Goal: Use online tool/utility: Utilize a website feature to perform a specific function

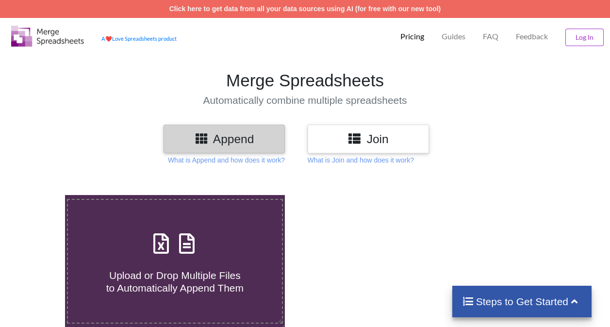
scroll to position [84, 0]
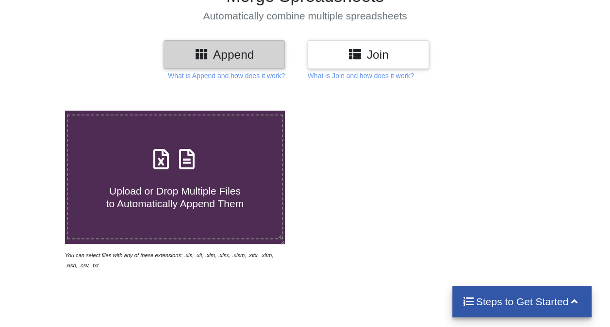
click at [153, 190] on span "Upload or Drop Multiple Files to Automatically Append Them" at bounding box center [174, 196] width 137 height 23
click at [40, 111] on input "Upload or Drop Multiple Files to Automatically Append Them" at bounding box center [40, 111] width 0 height 0
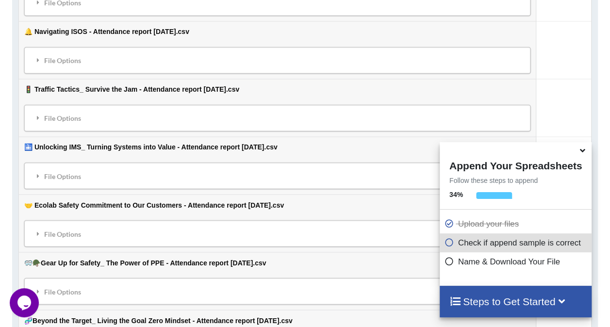
scroll to position [653, 0]
click at [37, 172] on icon at bounding box center [38, 175] width 9 height 7
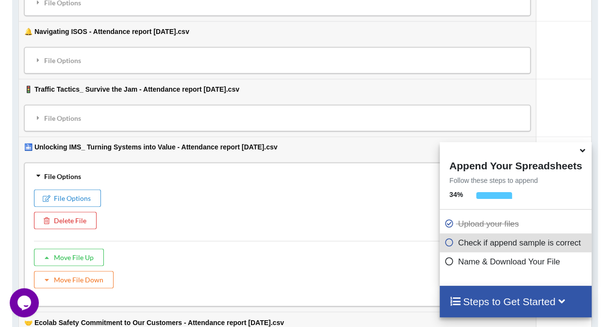
click at [37, 171] on icon at bounding box center [38, 175] width 7 height 9
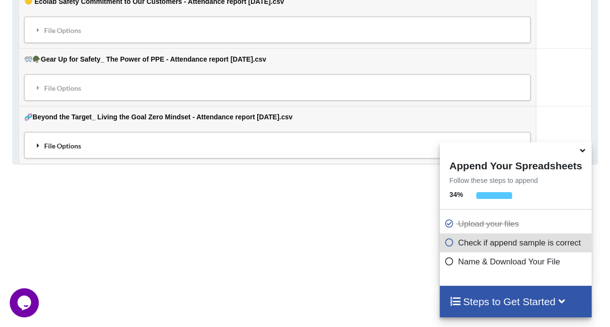
scroll to position [903, 0]
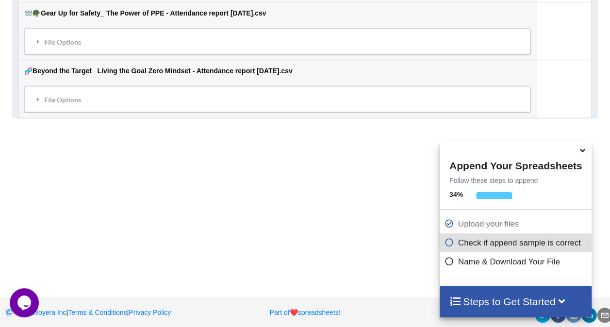
click at [445, 244] on icon at bounding box center [450, 241] width 10 height 8
click at [566, 301] on icon at bounding box center [561, 301] width 12 height 10
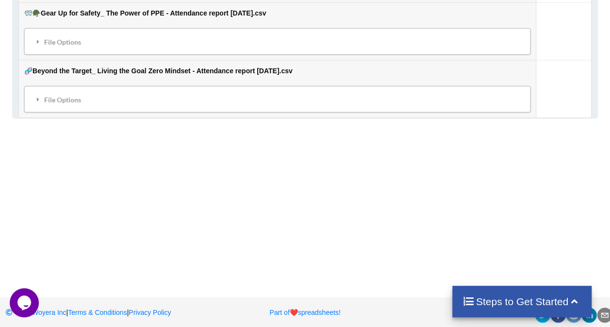
click at [576, 298] on icon at bounding box center [574, 301] width 12 height 10
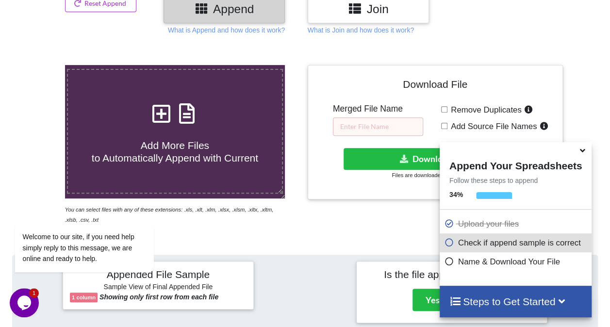
scroll to position [130, 0]
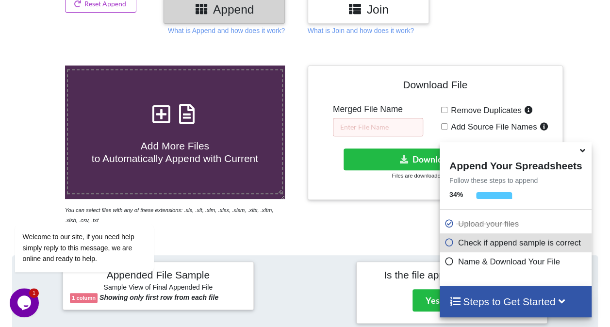
click at [156, 116] on icon at bounding box center [161, 109] width 24 height 20
click at [40, 66] on input "Add More Files to Automatically Append with Current" at bounding box center [40, 66] width 0 height 0
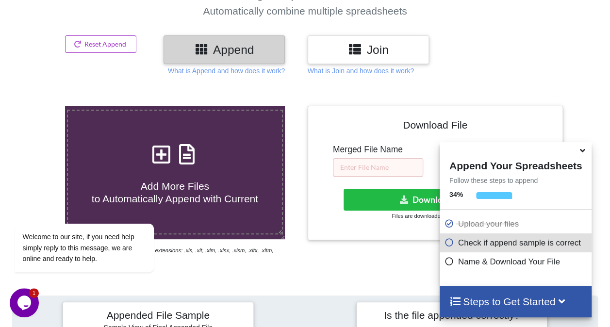
scroll to position [95, 0]
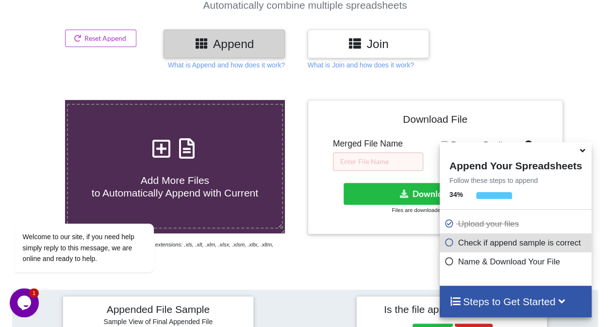
click at [155, 146] on icon at bounding box center [161, 143] width 24 height 20
click at [40, 100] on input "Add More Files to Automatically Append with Current" at bounding box center [40, 100] width 0 height 0
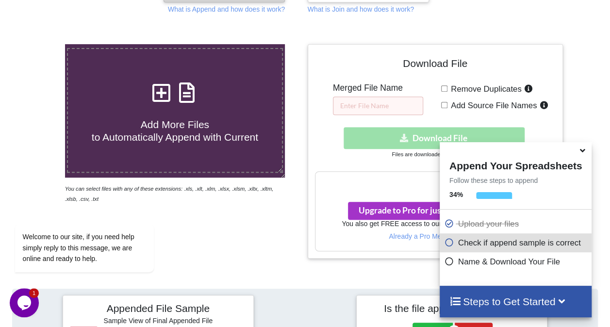
scroll to position [145, 0]
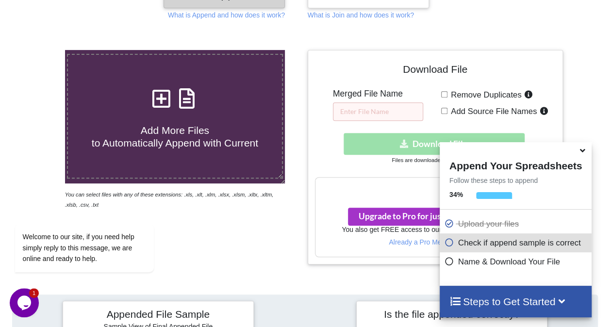
click at [159, 102] on icon at bounding box center [161, 93] width 24 height 20
click at [40, 50] on input "Add More Files to Automatically Append with Current" at bounding box center [40, 50] width 0 height 0
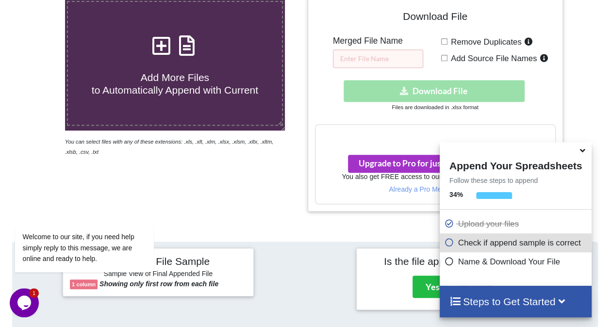
scroll to position [198, 0]
click at [157, 51] on icon at bounding box center [161, 41] width 24 height 20
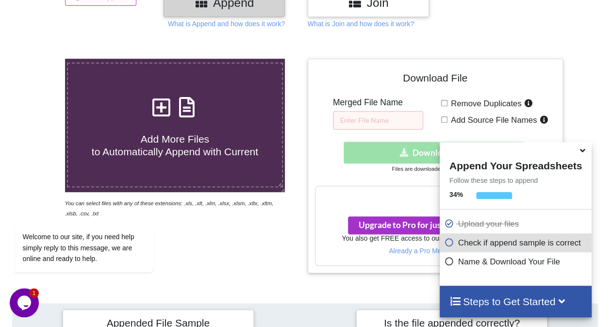
scroll to position [136, 0]
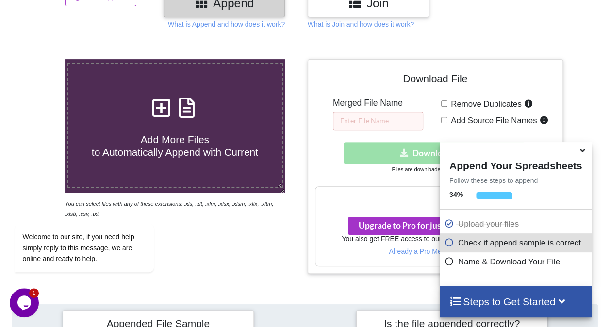
click at [159, 103] on icon at bounding box center [161, 103] width 24 height 20
click at [40, 59] on input "Add More Files to Automatically Append with Current" at bounding box center [40, 59] width 0 height 0
type input "C:\fakepath\✨💲 Mentor Rewards - Attendance report [DATE].csv"
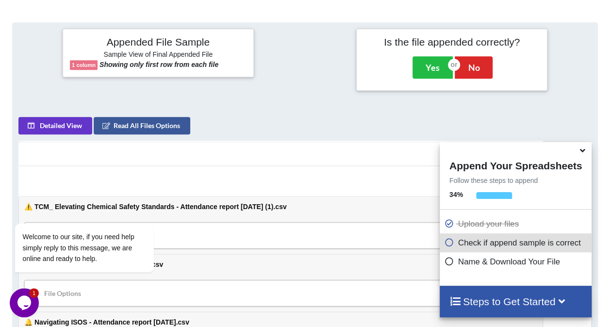
scroll to position [437, 0]
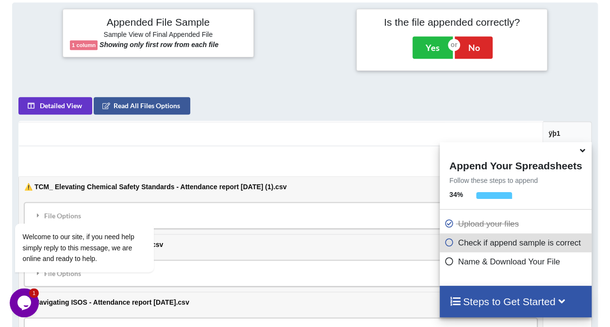
click at [525, 245] on p "Check if append sample is correct" at bounding box center [517, 243] width 145 height 12
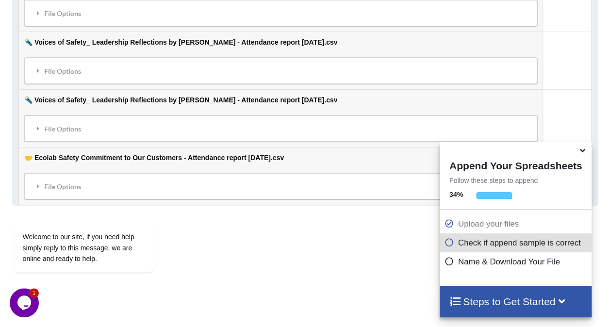
scroll to position [3648, 0]
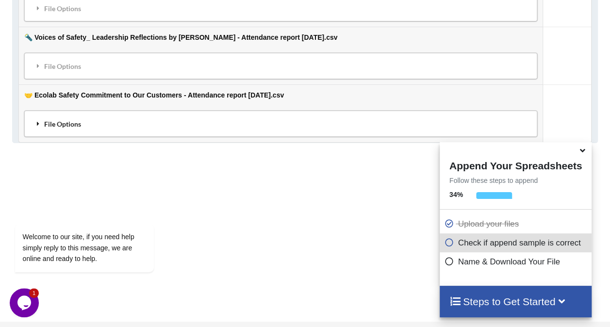
click at [31, 114] on div "File Options" at bounding box center [280, 124] width 507 height 20
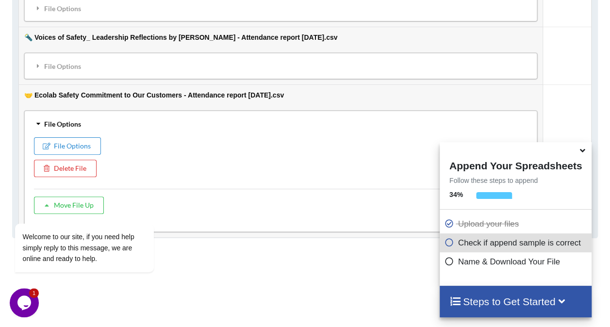
click at [36, 119] on icon at bounding box center [38, 123] width 7 height 9
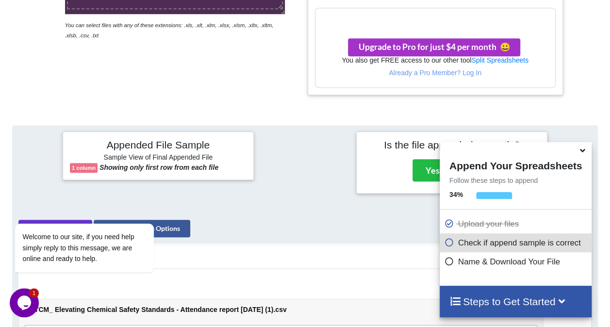
scroll to position [314, 0]
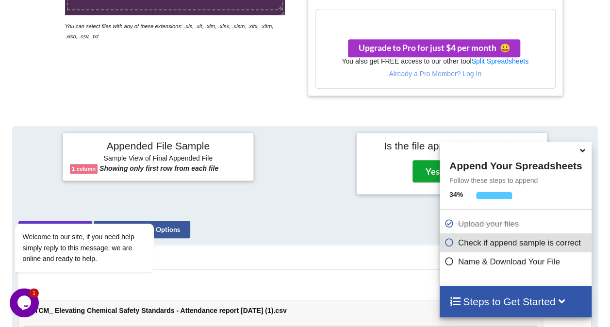
click at [419, 174] on button "Yes" at bounding box center [433, 171] width 40 height 22
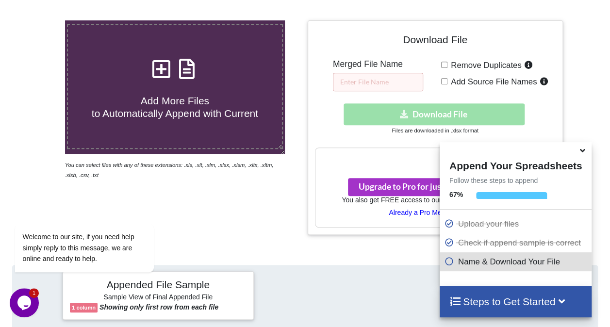
scroll to position [172, 0]
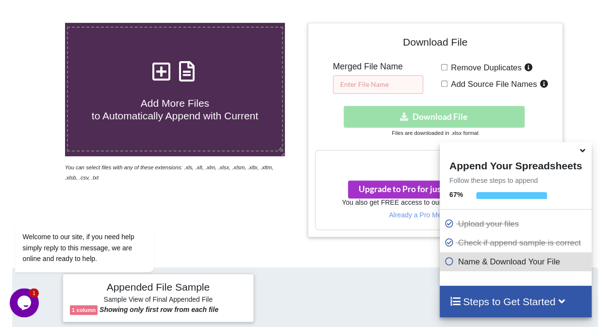
click at [366, 86] on input "text" at bounding box center [378, 84] width 90 height 18
type input "Eee"
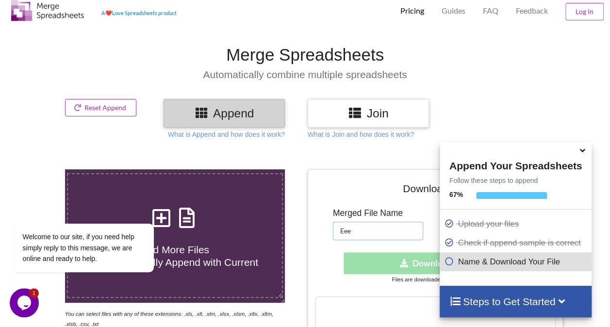
scroll to position [0, 0]
